Goal: Transaction & Acquisition: Subscribe to service/newsletter

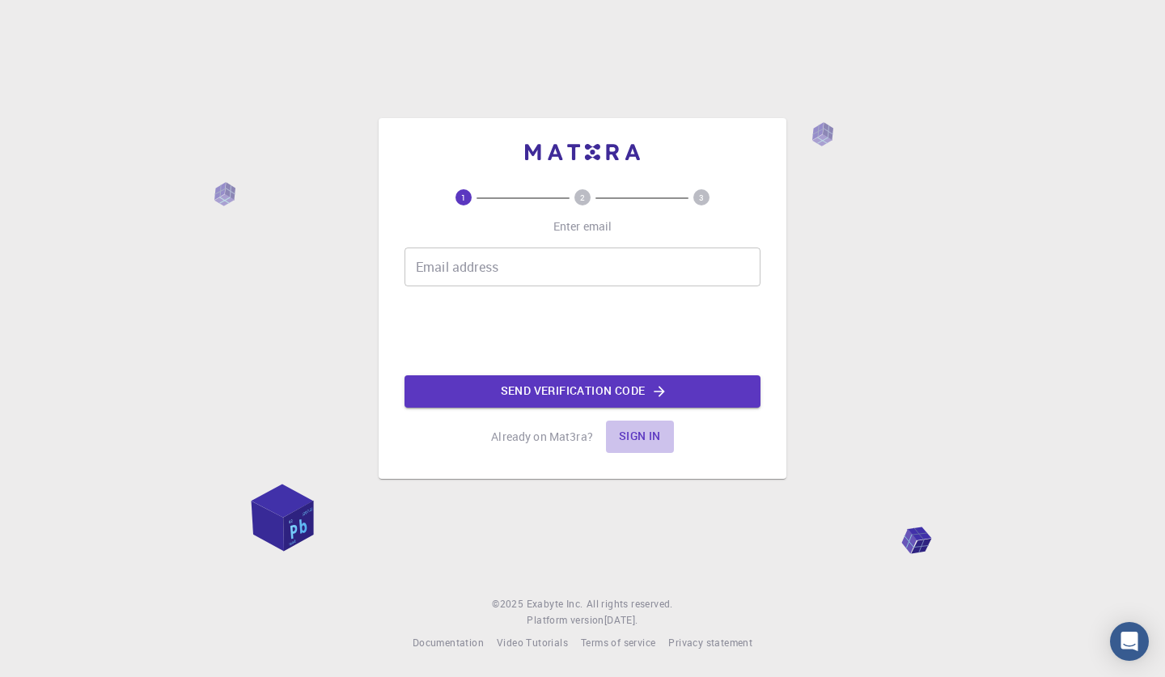
click at [641, 438] on button "Sign in" at bounding box center [640, 437] width 68 height 32
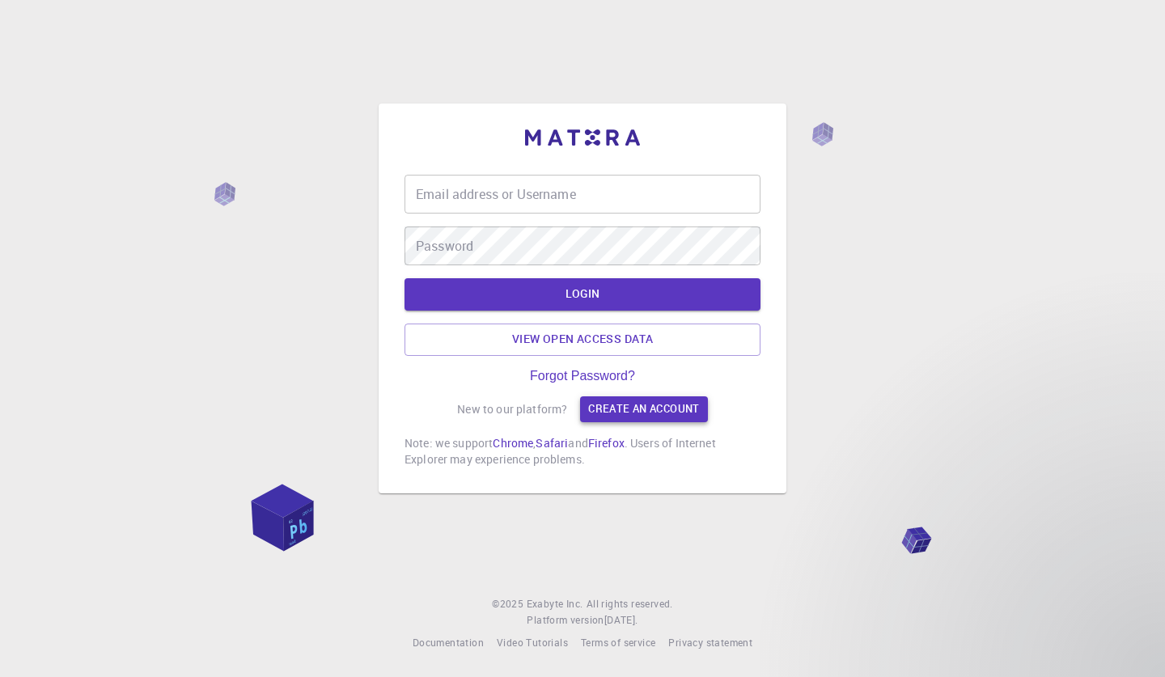
click at [651, 404] on link "Create an account" at bounding box center [643, 409] width 127 height 26
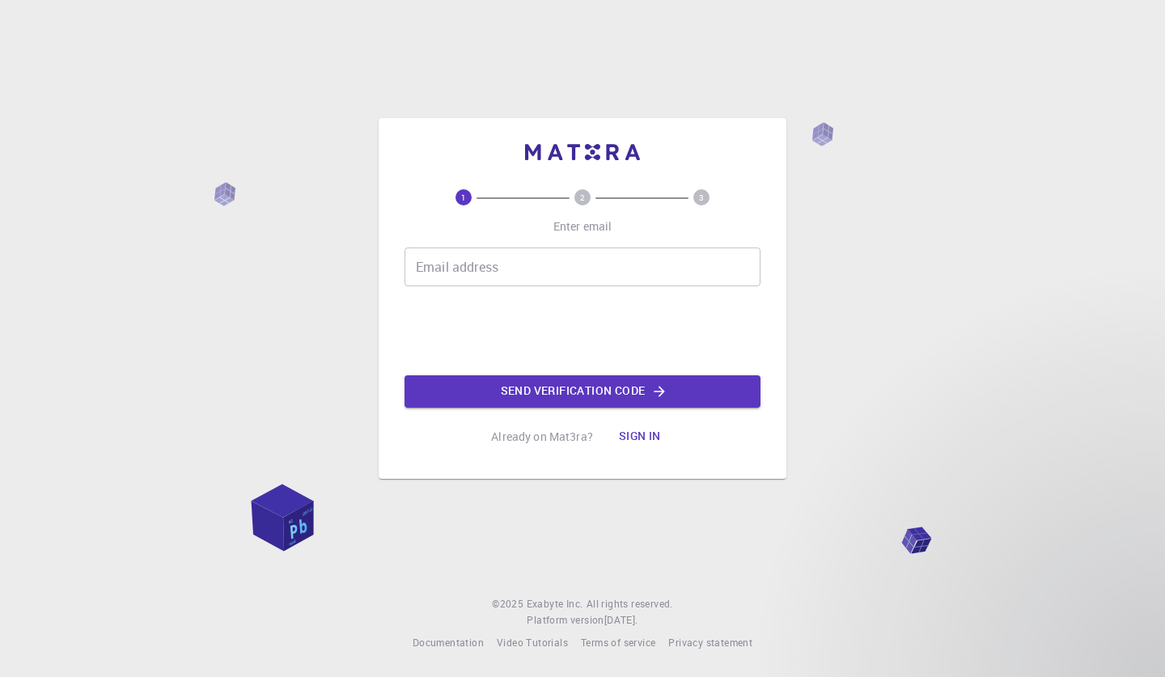
click at [496, 265] on div "Email address Email address" at bounding box center [582, 266] width 356 height 39
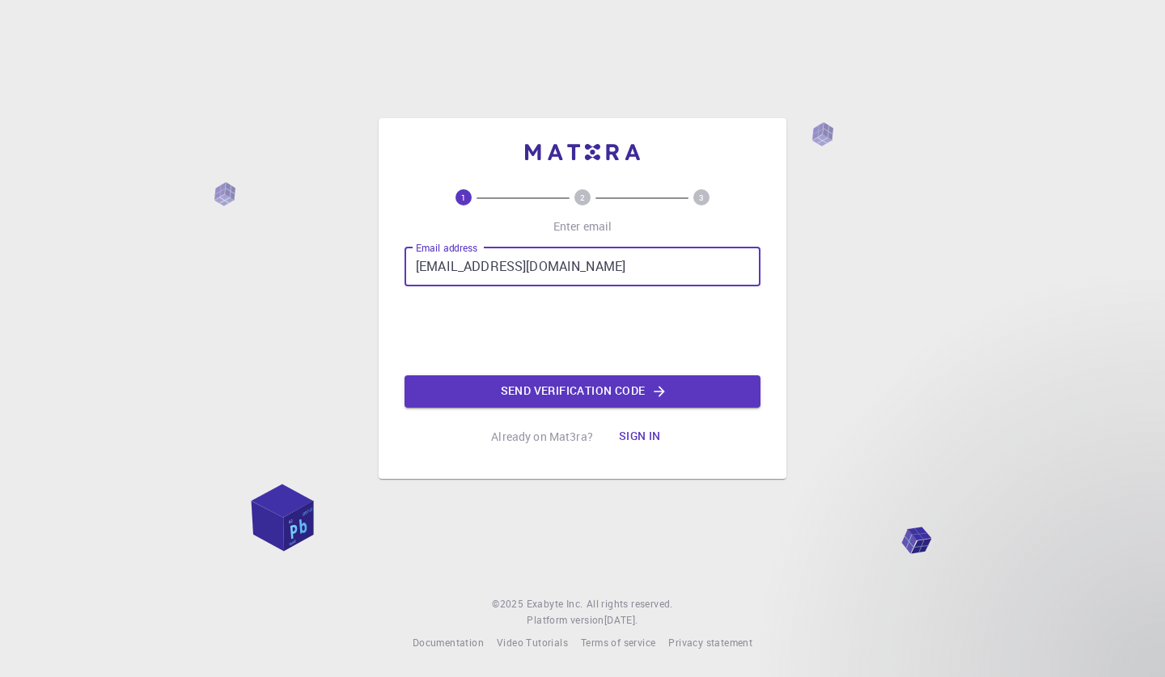
type input "[EMAIL_ADDRESS][DOMAIN_NAME]"
click at [624, 396] on button "Send verification code" at bounding box center [582, 391] width 356 height 32
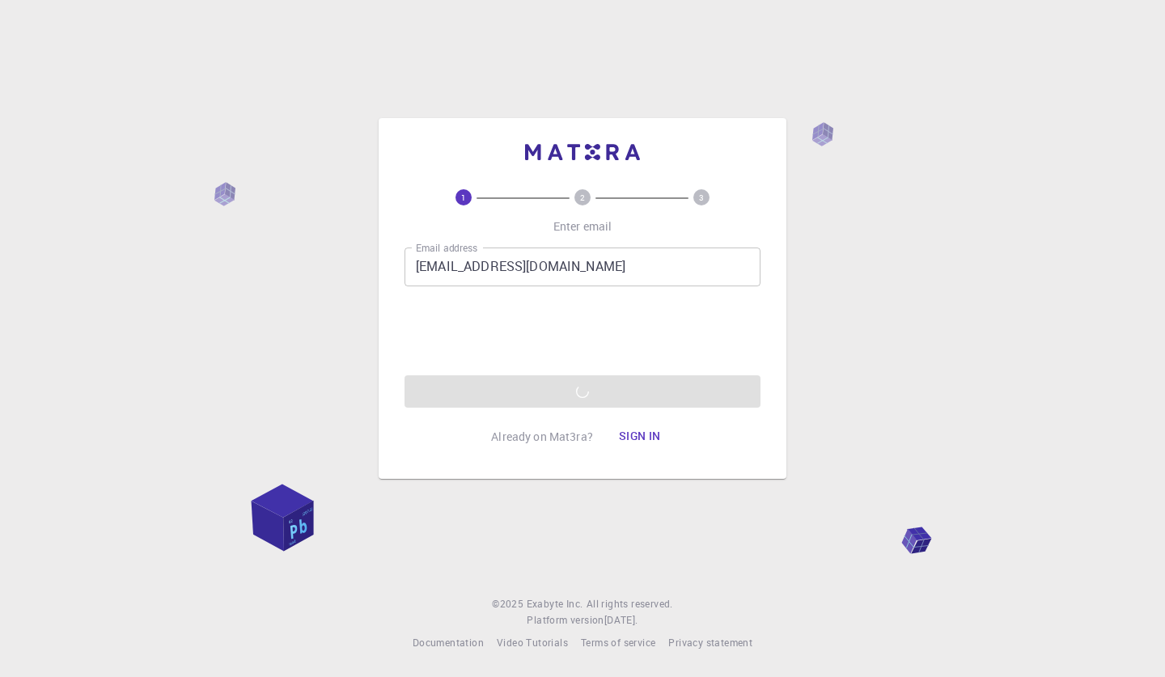
click at [634, 445] on button "Sign in" at bounding box center [640, 437] width 68 height 32
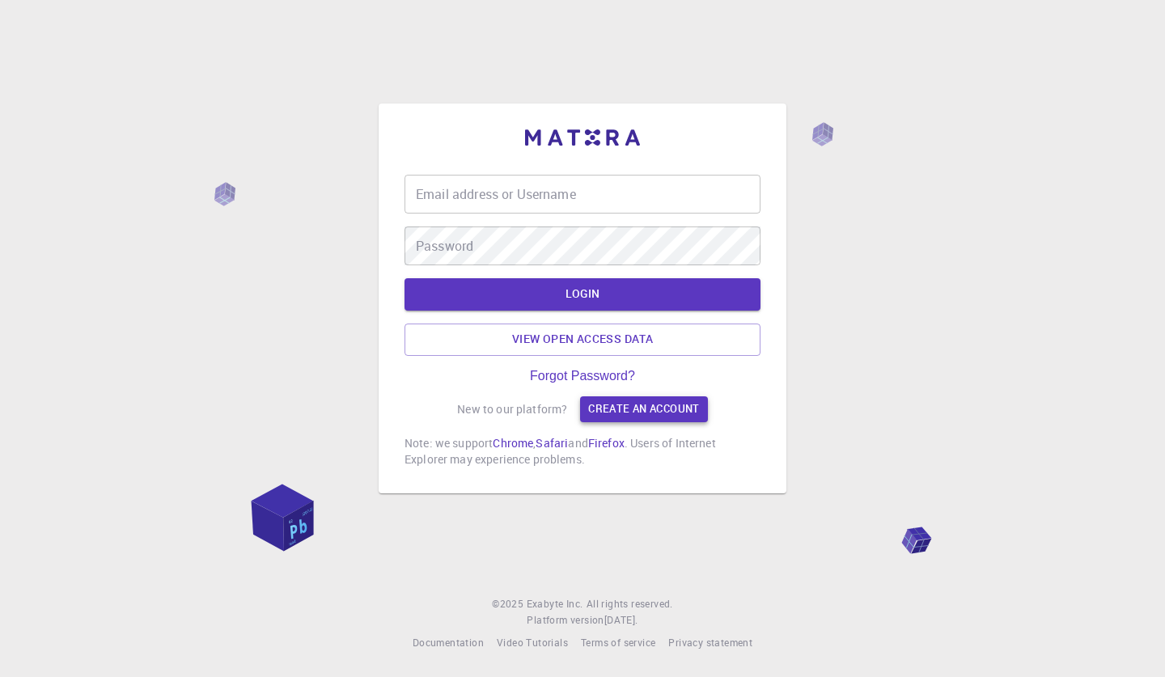
click at [618, 411] on link "Create an account" at bounding box center [643, 409] width 127 height 26
